Goal: Navigation & Orientation: Find specific page/section

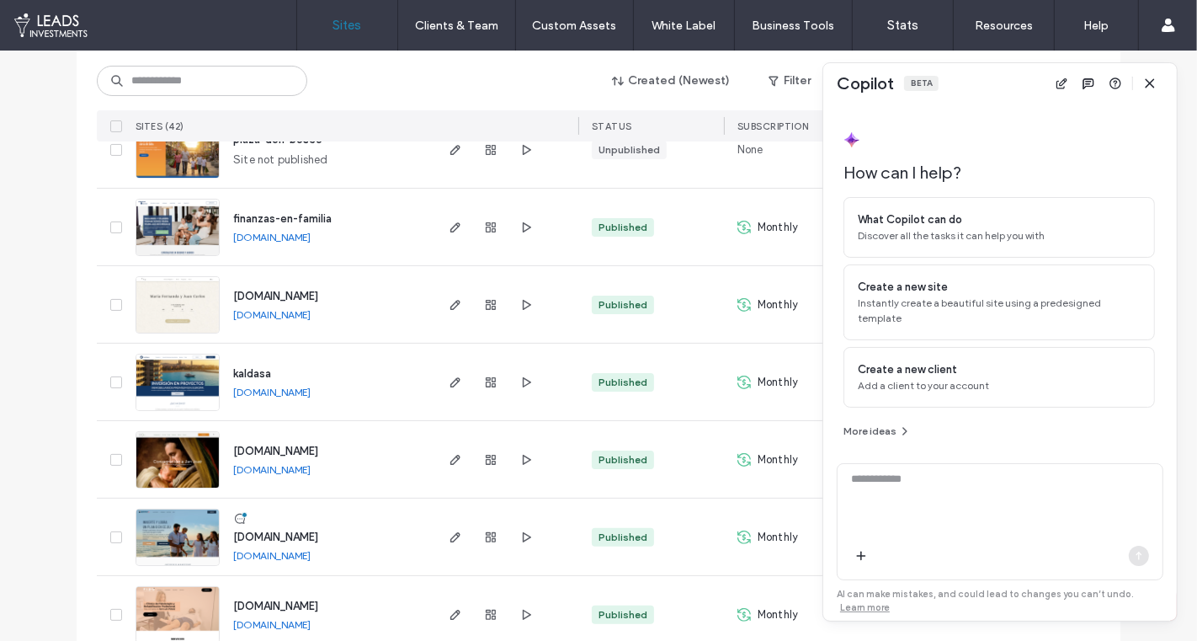
scroll to position [221, 0]
click at [1154, 82] on icon "button" at bounding box center [1149, 83] width 13 height 13
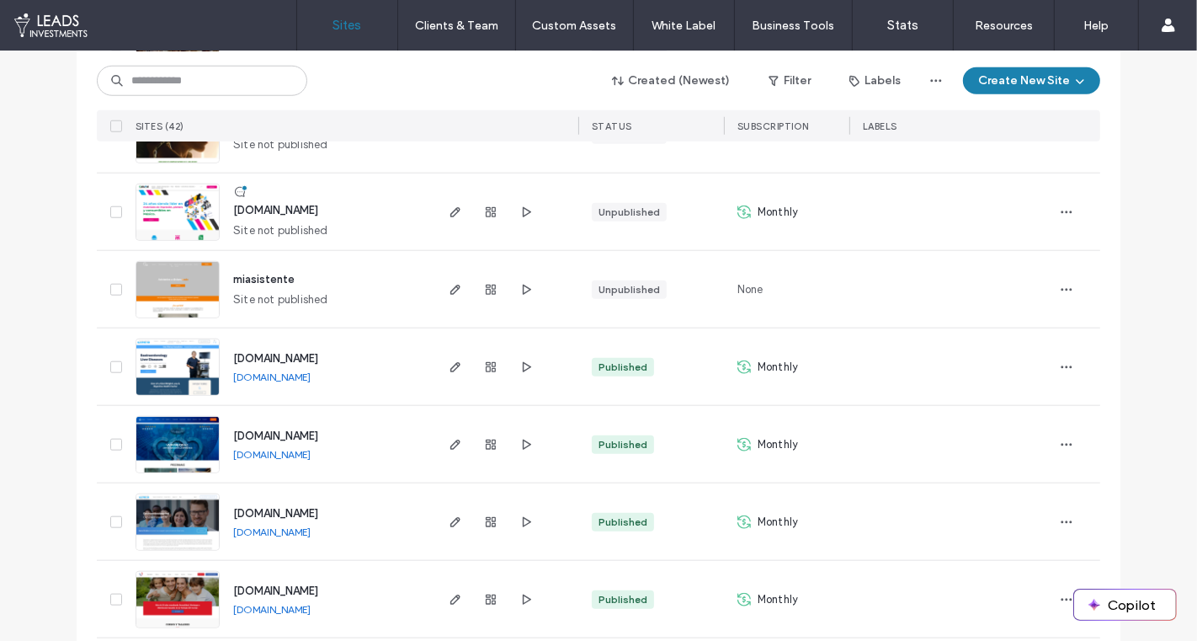
scroll to position [1411, 0]
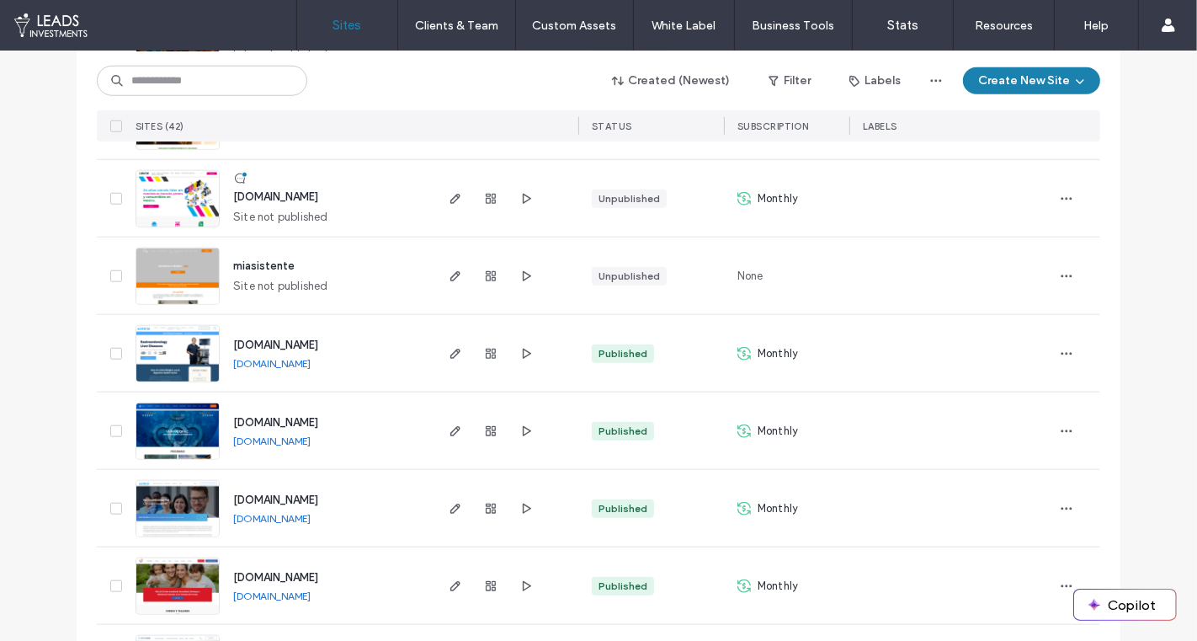
click at [270, 416] on span "[DOMAIN_NAME]" at bounding box center [275, 422] width 85 height 13
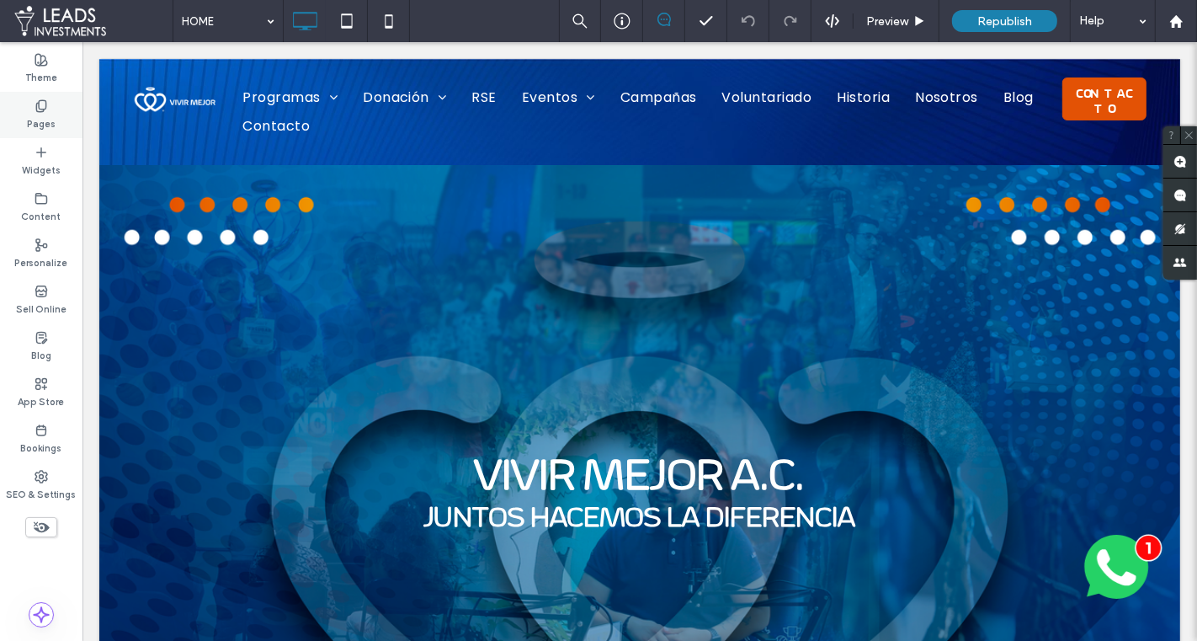
click at [61, 112] on div "Pages" at bounding box center [41, 115] width 83 height 46
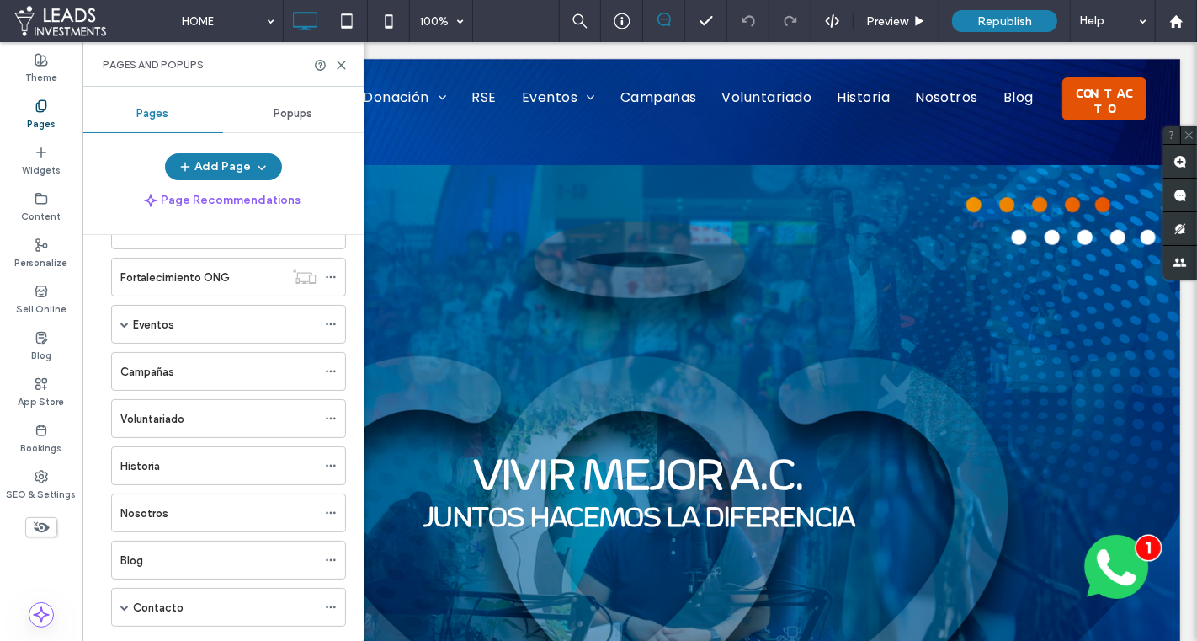
scroll to position [179, 0]
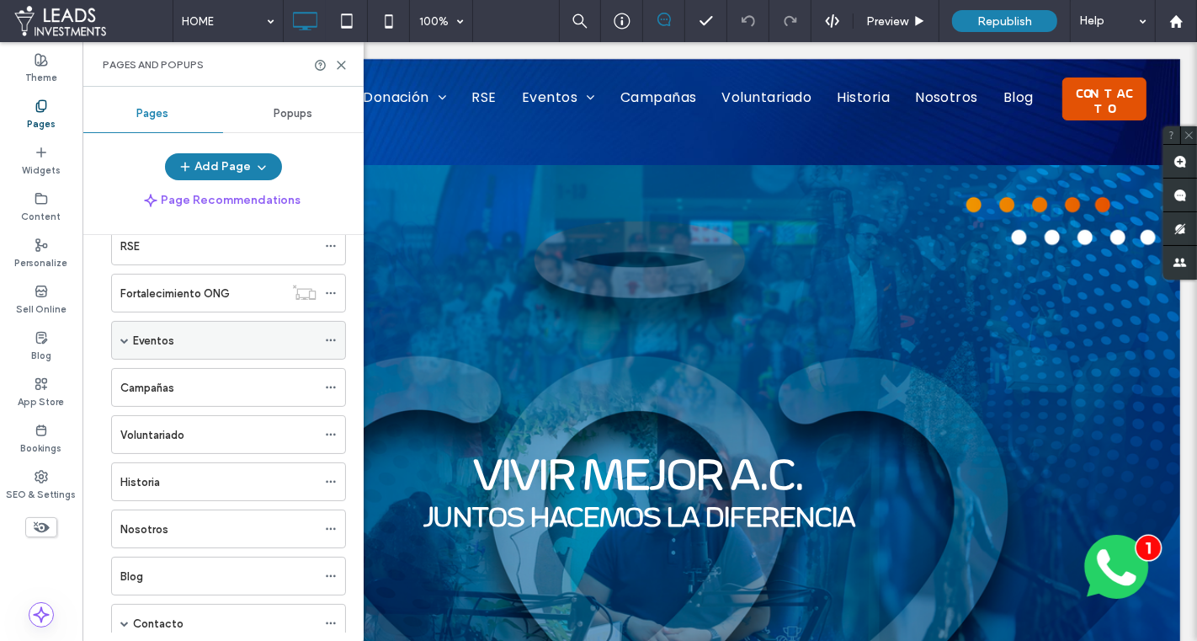
drag, startPoint x: 125, startPoint y: 332, endPoint x: 152, endPoint y: 336, distance: 27.3
click at [125, 336] on span at bounding box center [124, 340] width 8 height 8
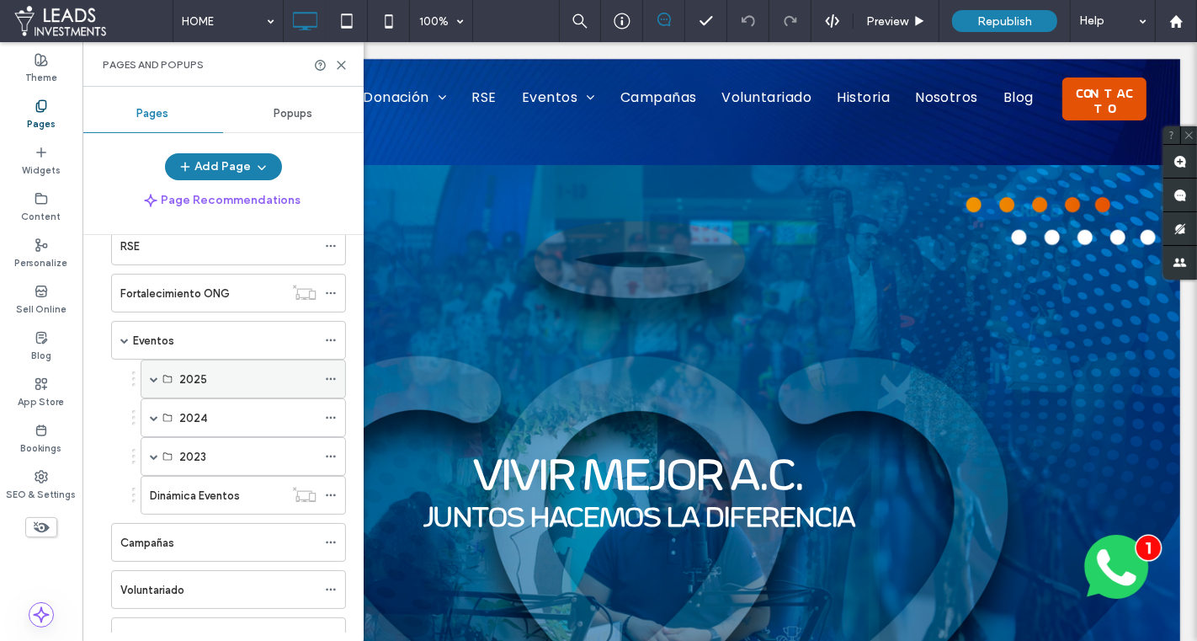
click at [152, 375] on span at bounding box center [154, 379] width 8 height 8
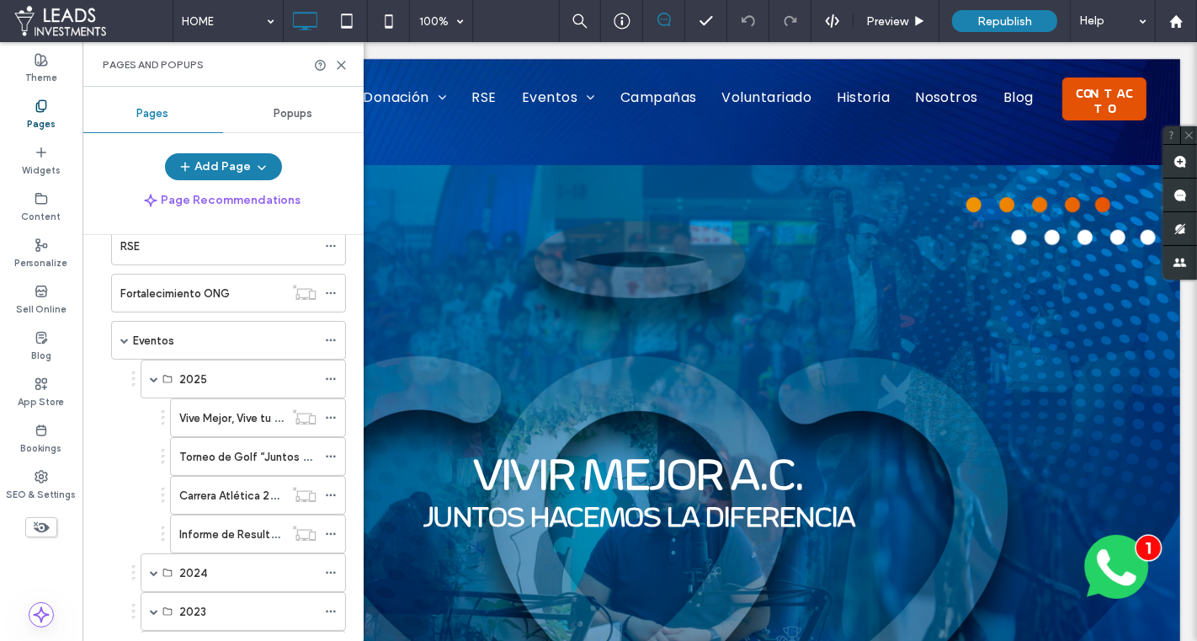
drag, startPoint x: 235, startPoint y: 453, endPoint x: 275, endPoint y: 446, distance: 41.0
click at [234, 453] on label "Torneo de Golf “Juntos Hacemos la diferencia” 2025" at bounding box center [315, 456] width 272 height 29
click at [339, 65] on icon at bounding box center [341, 65] width 13 height 13
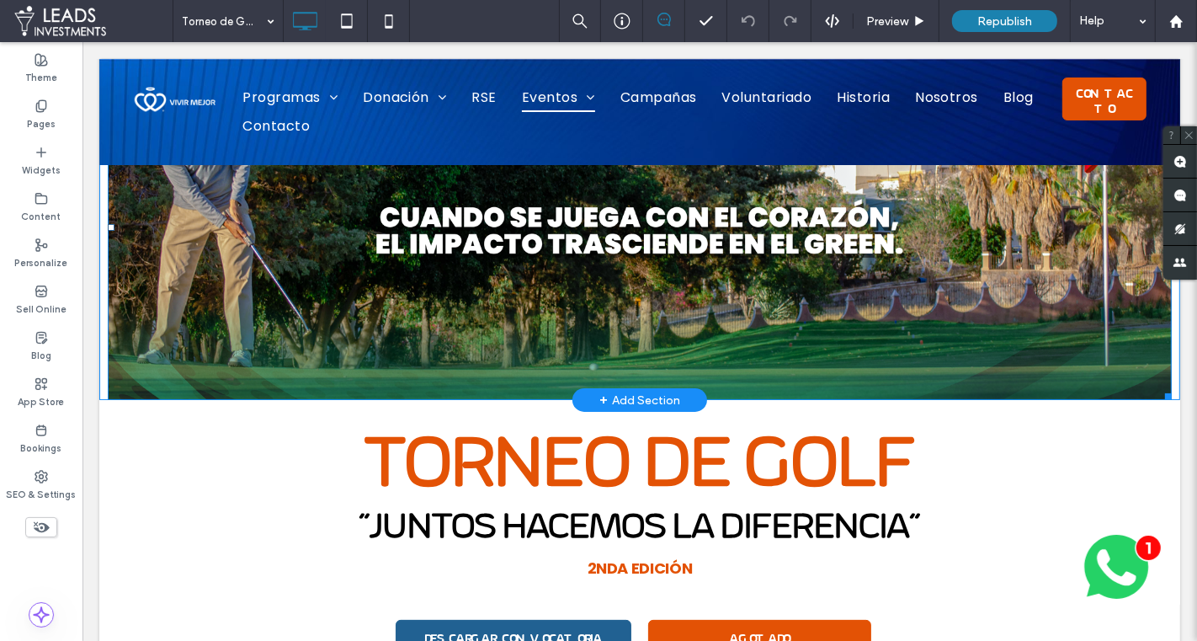
scroll to position [126, 0]
